Goal: Information Seeking & Learning: Understand process/instructions

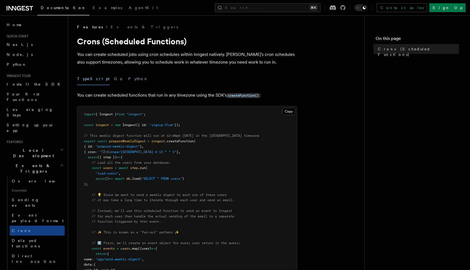
scroll to position [305, 0]
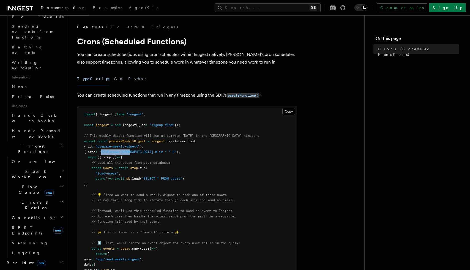
drag, startPoint x: 135, startPoint y: 152, endPoint x: 105, endPoint y: 152, distance: 30.0
click at [105, 152] on span ""TZ=Europe/[GEOGRAPHIC_DATA] 0 12 * * 5"" at bounding box center [137, 152] width 77 height 4
copy span "TZ=[GEOGRAPHIC_DATA]/[GEOGRAPHIC_DATA]"
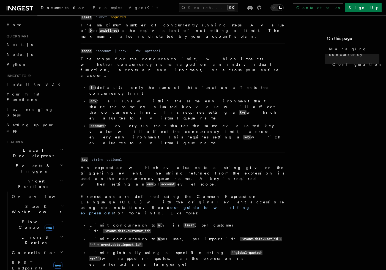
scroll to position [290, 0]
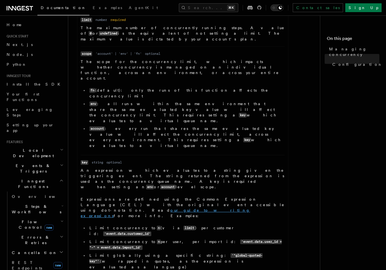
click at [149, 208] on link "our guide to writing expressions" at bounding box center [165, 213] width 169 height 10
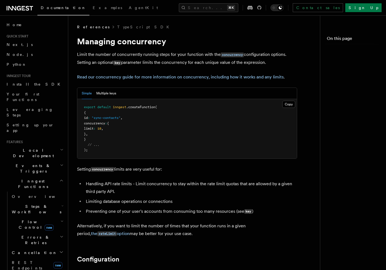
scroll to position [290, 0]
